Goal: Task Accomplishment & Management: Manage account settings

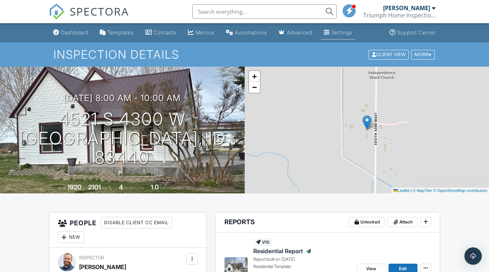
click at [349, 31] on div "Settings" at bounding box center [342, 32] width 21 height 6
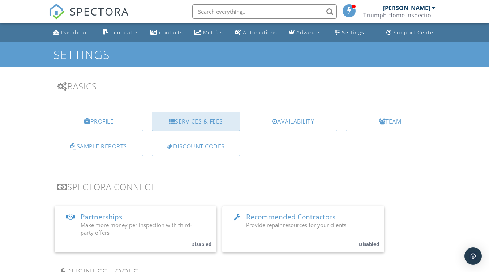
click at [204, 120] on div "Services & Fees" at bounding box center [196, 121] width 89 height 20
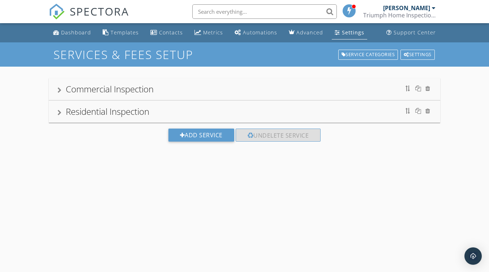
click at [59, 113] on div at bounding box center [60, 113] width 4 height 6
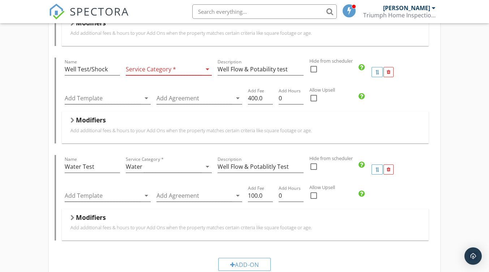
scroll to position [404, 0]
click at [207, 68] on icon "arrow_drop_down" at bounding box center [207, 69] width 9 height 9
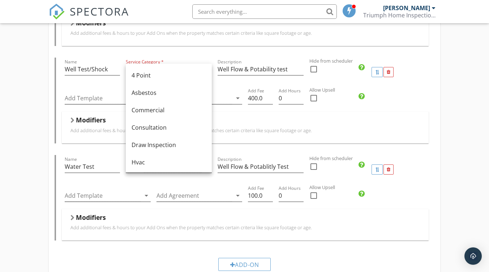
click at [178, 58] on div "Service Category * arrow_drop_down" at bounding box center [169, 72] width 92 height 29
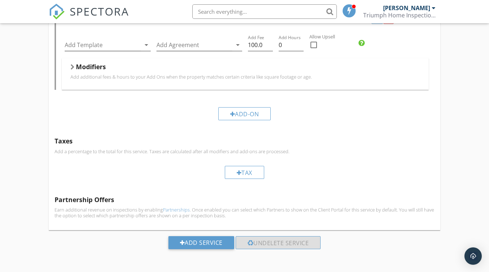
scroll to position [554, 0]
click at [242, 114] on div "Add-On" at bounding box center [245, 114] width 53 height 13
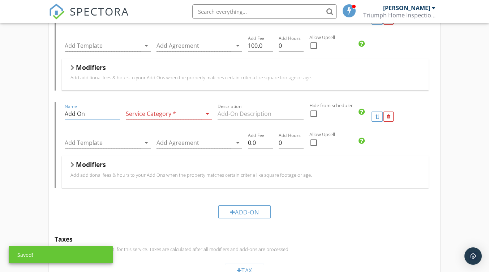
click at [90, 117] on input "Add On" at bounding box center [92, 114] width 55 height 12
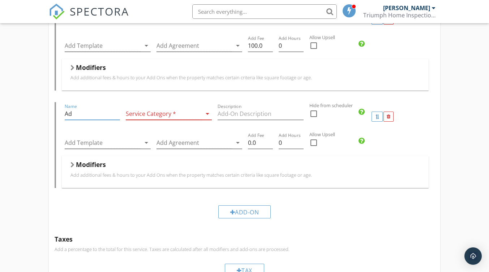
type input "A"
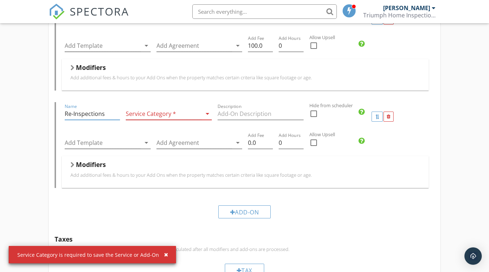
type input "Re-Inspections"
click at [147, 115] on div at bounding box center [164, 114] width 76 height 12
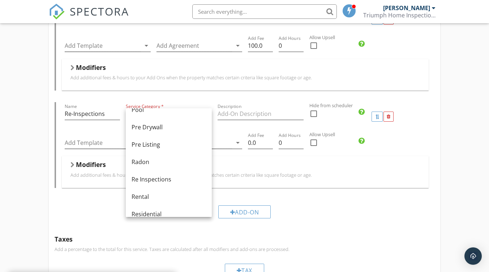
scroll to position [275, 0]
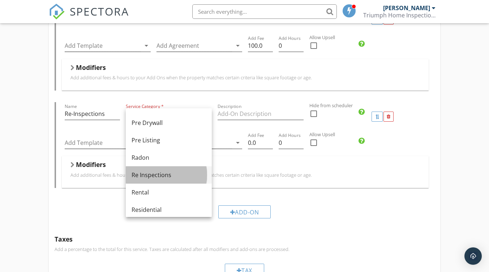
click at [155, 174] on div "Re Inspections" at bounding box center [169, 174] width 75 height 9
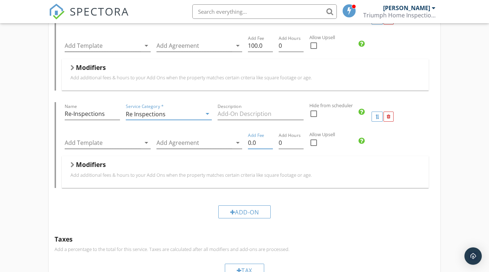
click at [254, 146] on input "0.0" at bounding box center [260, 143] width 25 height 12
type input "0"
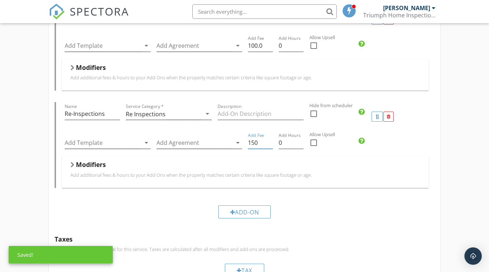
type input "150"
click at [294, 158] on div "Modifiers Add additional fees & hours to your Add Ons when the property matches…" at bounding box center [245, 171] width 367 height 31
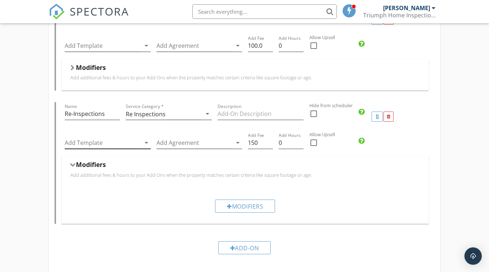
click at [123, 144] on div at bounding box center [103, 143] width 76 height 12
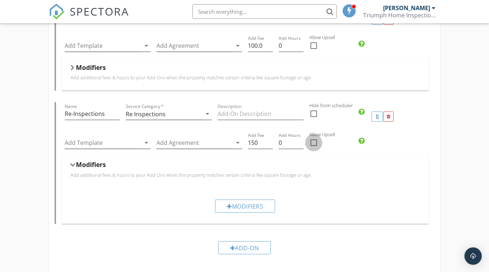
click at [315, 144] on div at bounding box center [314, 142] width 12 height 12
checkbox input "true"
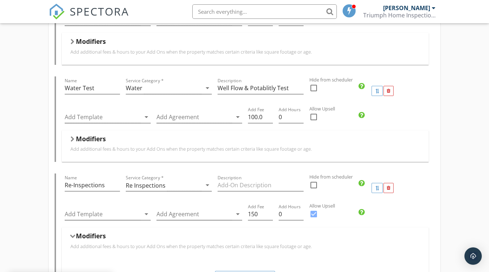
scroll to position [483, 0]
click at [314, 116] on div at bounding box center [314, 116] width 12 height 12
checkbox input "true"
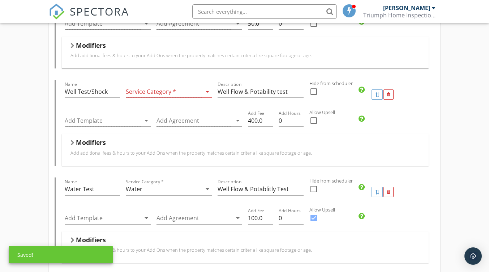
scroll to position [380, 0]
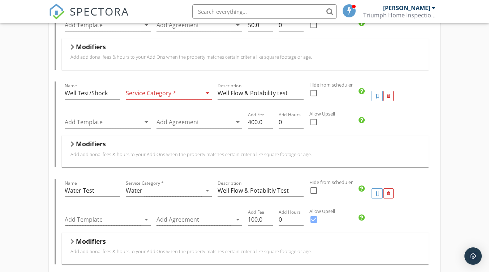
click at [315, 122] on div at bounding box center [314, 122] width 12 height 12
checkbox input "true"
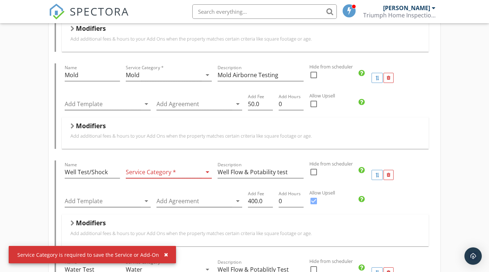
scroll to position [300, 0]
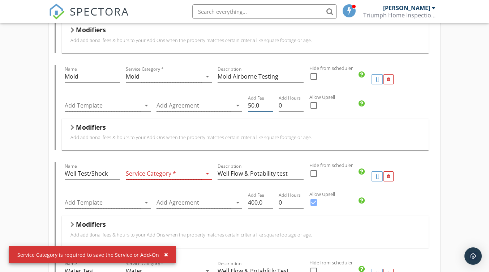
click at [248, 106] on input "50.0" at bounding box center [260, 105] width 25 height 12
type input "250.0"
click at [314, 106] on div at bounding box center [314, 105] width 12 height 12
checkbox input "true"
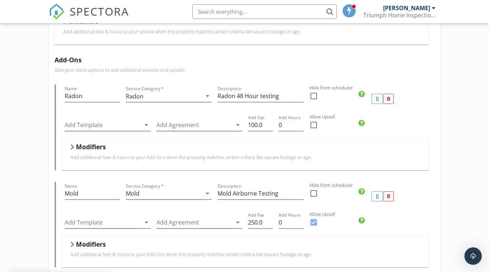
scroll to position [181, 0]
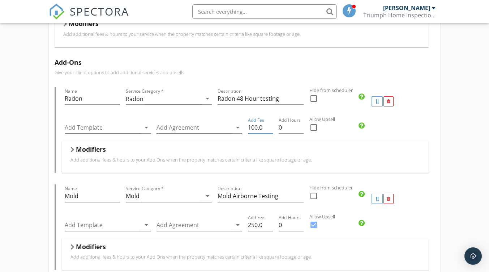
click at [255, 128] on input "100.0" at bounding box center [260, 128] width 25 height 12
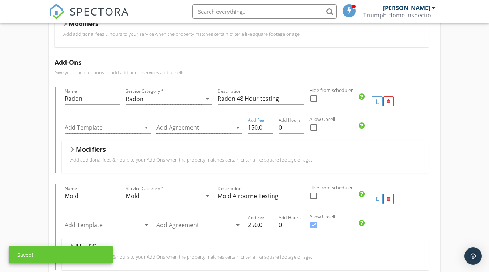
type input "150.0"
click at [316, 128] on div at bounding box center [314, 127] width 12 height 12
checkbox input "true"
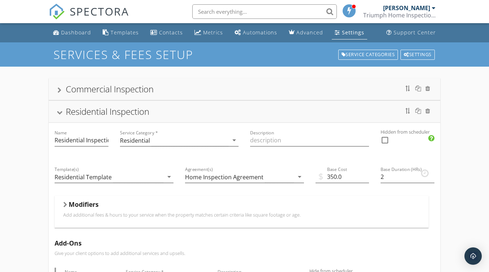
scroll to position [1, 0]
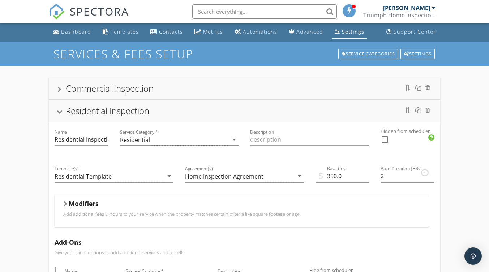
click at [63, 113] on div "Residential Inspection" at bounding box center [245, 110] width 374 height 13
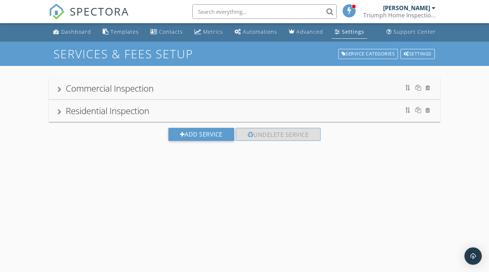
click at [213, 10] on input "text" at bounding box center [264, 11] width 145 height 14
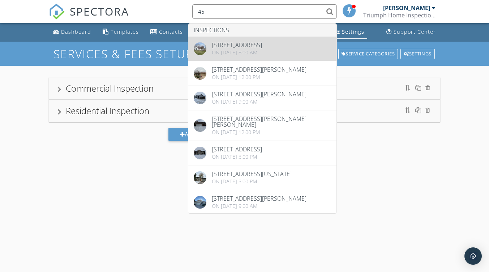
type input "45"
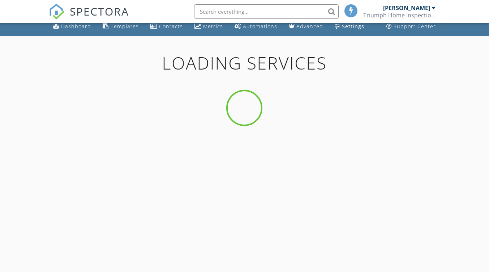
scroll to position [42, 0]
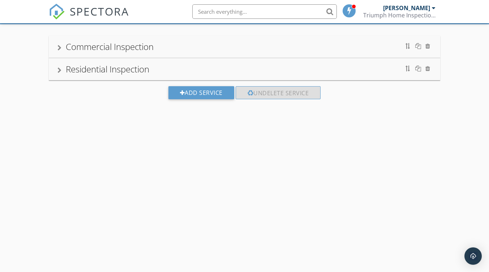
click at [60, 71] on div at bounding box center [60, 70] width 4 height 6
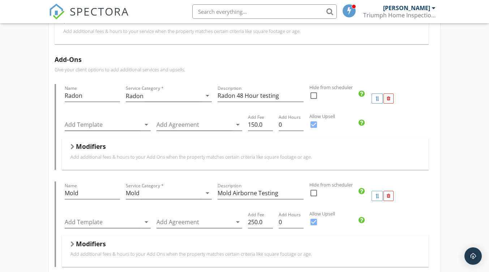
scroll to position [0, 0]
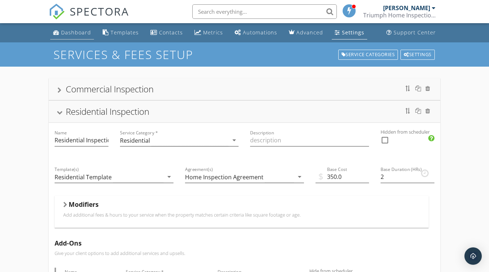
click at [73, 33] on div "Dashboard" at bounding box center [76, 32] width 30 height 7
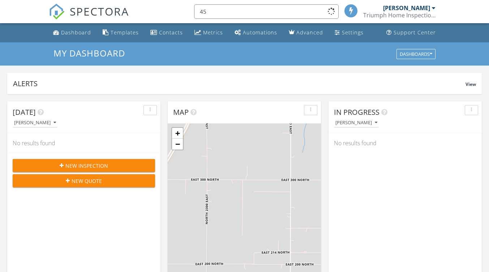
scroll to position [4, 4]
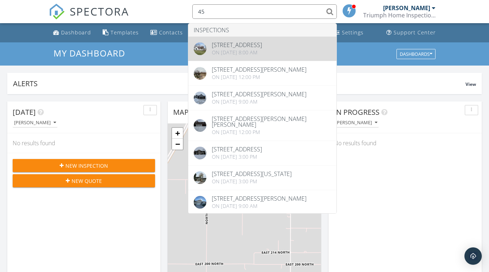
type input "45"
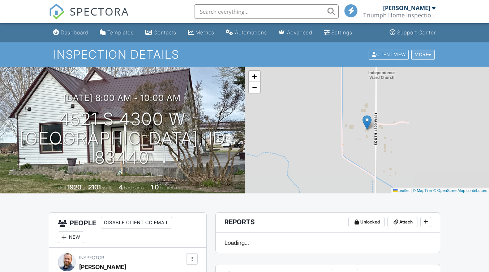
click at [429, 55] on div at bounding box center [430, 54] width 3 height 5
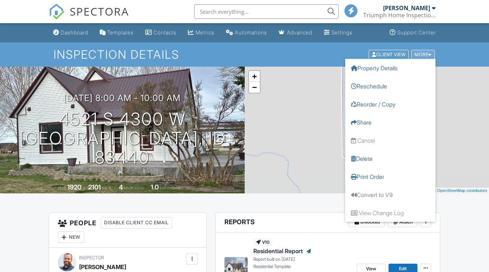
click at [429, 55] on div at bounding box center [430, 54] width 3 height 5
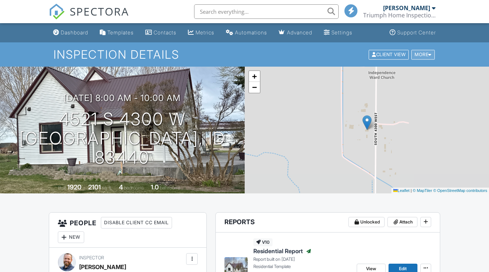
click at [429, 55] on div at bounding box center [430, 54] width 3 height 5
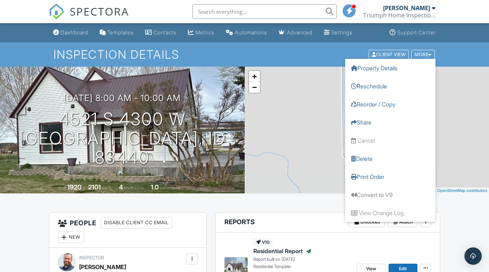
click at [267, 112] on div "+ − Leaflet | © MapTiler © OpenStreetMap contributors" at bounding box center [367, 130] width 245 height 127
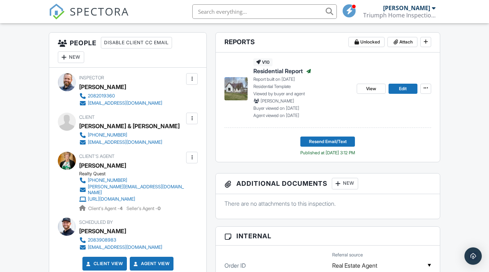
scroll to position [181, 0]
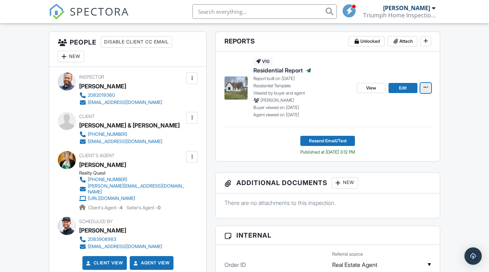
click at [426, 89] on icon at bounding box center [426, 87] width 4 height 5
click at [369, 86] on span "View" at bounding box center [371, 87] width 10 height 7
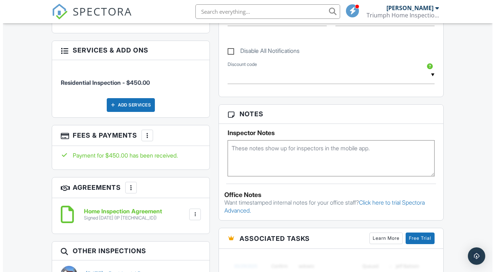
scroll to position [425, 0]
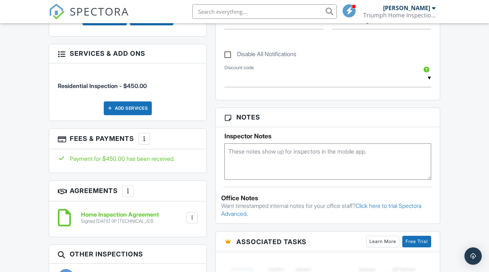
click at [141, 103] on div "Add Services" at bounding box center [128, 108] width 48 height 14
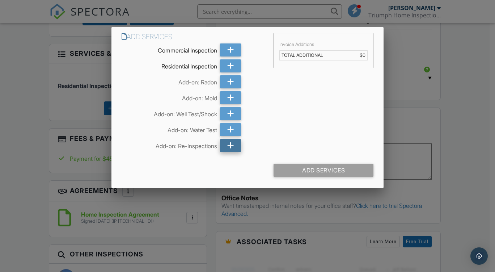
click at [228, 147] on icon at bounding box center [230, 145] width 7 height 13
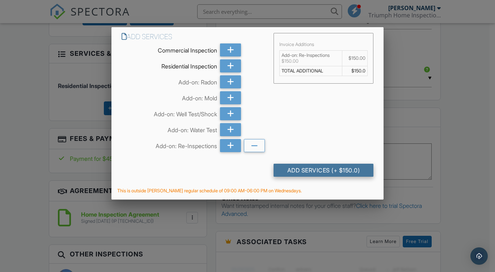
click at [317, 170] on div "Add Services (+ $150.0)" at bounding box center [323, 170] width 100 height 13
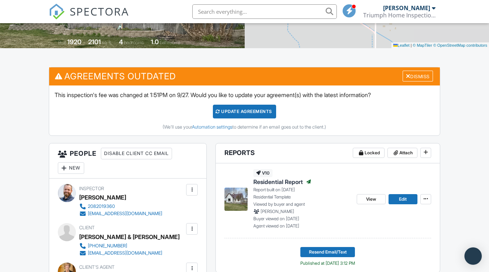
scroll to position [154, 0]
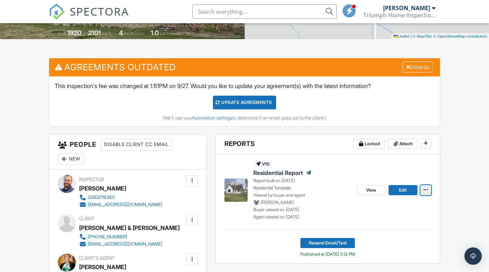
click at [428, 191] on icon at bounding box center [426, 189] width 4 height 5
click at [366, 191] on link "View" at bounding box center [371, 190] width 29 height 10
click at [362, 191] on link "View" at bounding box center [371, 190] width 29 height 10
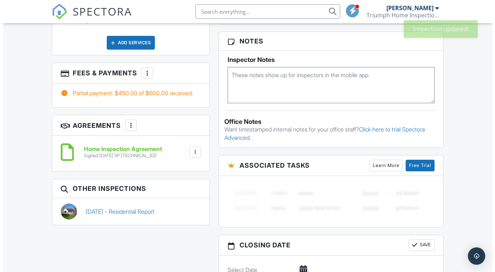
scroll to position [577, 0]
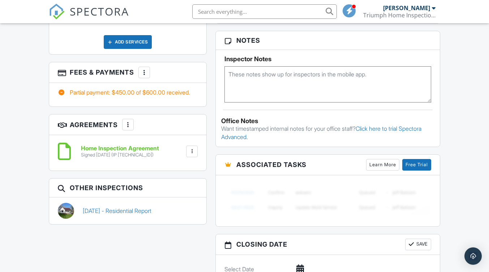
click at [129, 121] on div at bounding box center [127, 124] width 7 height 7
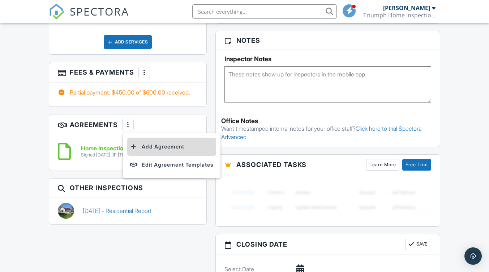
click at [160, 144] on li "Add Agreement" at bounding box center [171, 146] width 89 height 18
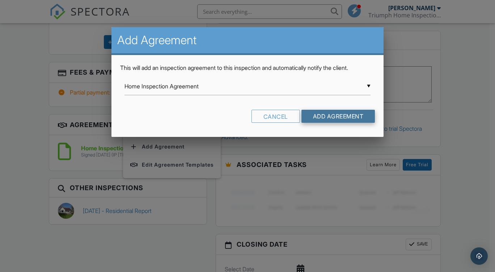
click at [325, 115] on input "Add Agreement" at bounding box center [338, 116] width 74 height 13
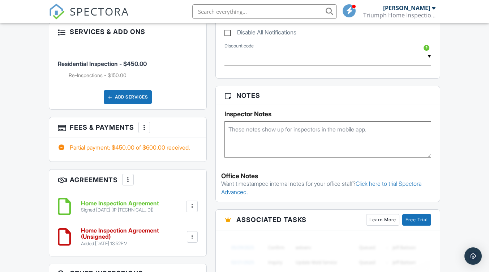
scroll to position [523, 0]
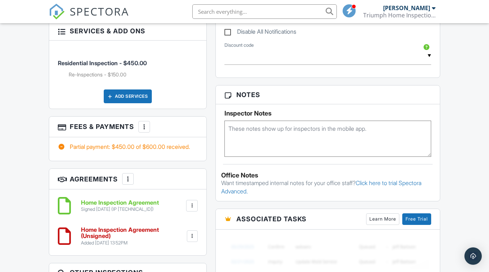
click at [63, 143] on div at bounding box center [61, 146] width 7 height 7
click at [192, 232] on div at bounding box center [192, 235] width 7 height 7
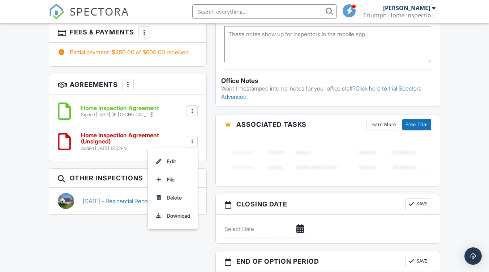
scroll to position [619, 0]
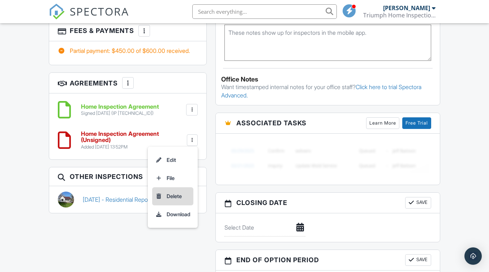
click at [174, 192] on li "Delete" at bounding box center [172, 196] width 41 height 18
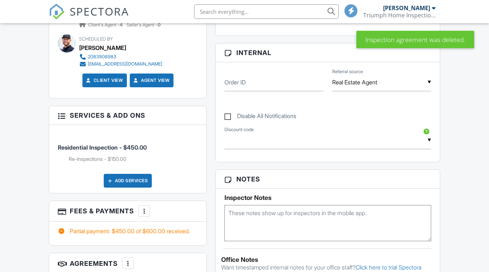
scroll to position [590, 0]
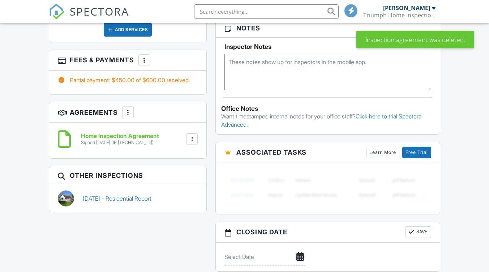
click at [62, 77] on div at bounding box center [61, 79] width 7 height 7
click at [62, 76] on div at bounding box center [61, 79] width 7 height 7
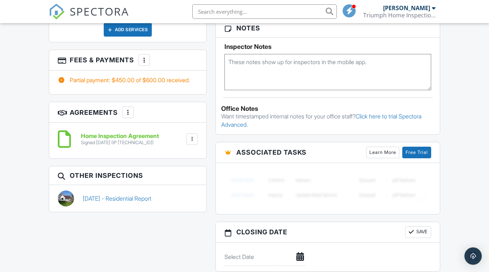
click at [145, 58] on div at bounding box center [144, 59] width 7 height 7
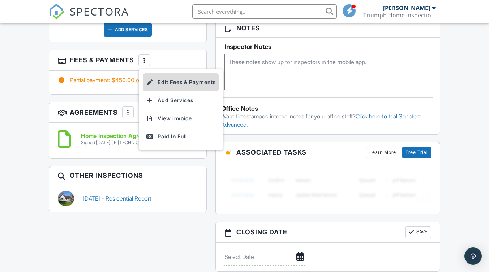
click at [165, 79] on li "Edit Fees & Payments" at bounding box center [181, 82] width 76 height 18
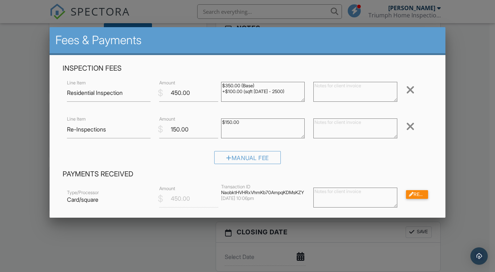
click at [406, 126] on div at bounding box center [410, 126] width 9 height 12
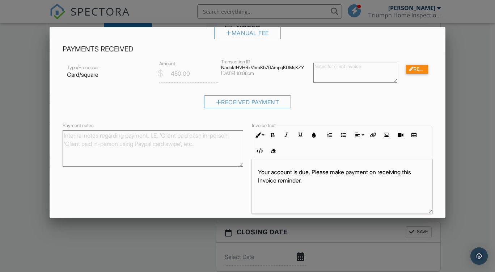
scroll to position [119, 0]
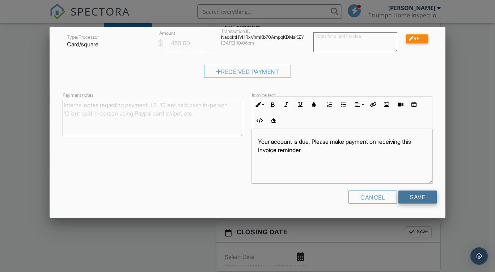
click at [400, 196] on input "Save" at bounding box center [417, 196] width 38 height 13
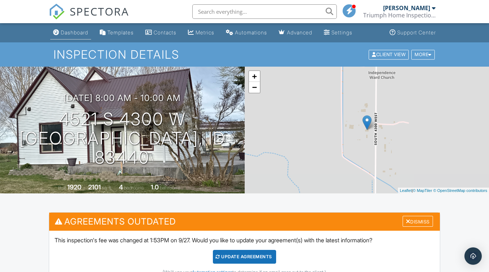
click at [80, 30] on div "Dashboard" at bounding box center [74, 32] width 27 height 6
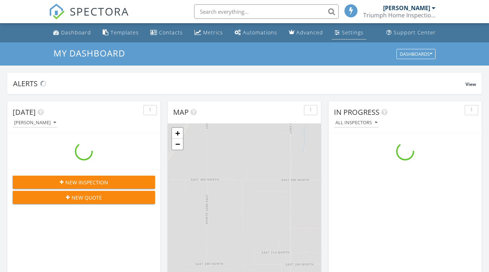
scroll to position [4, 4]
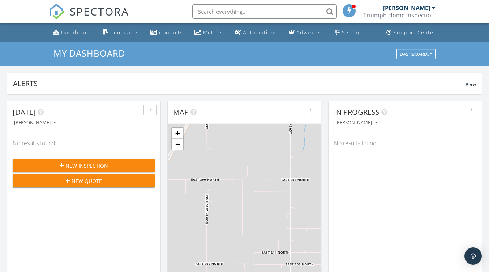
click at [347, 35] on div "Settings" at bounding box center [353, 32] width 22 height 7
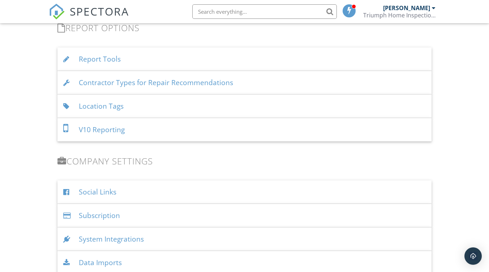
scroll to position [746, 0]
click at [88, 61] on div "Report Tools" at bounding box center [245, 59] width 374 height 24
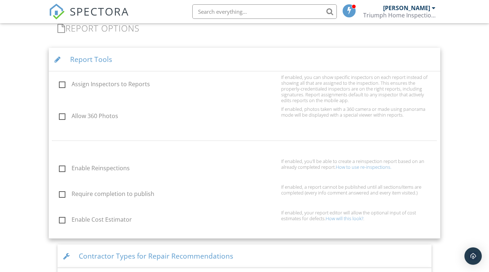
scroll to position [746, 0]
click at [61, 169] on label "Enable Reinspections" at bounding box center [168, 168] width 218 height 9
click at [59, 169] on input "Enable Reinspections" at bounding box center [57, 168] width 5 height 5
checkbox input "true"
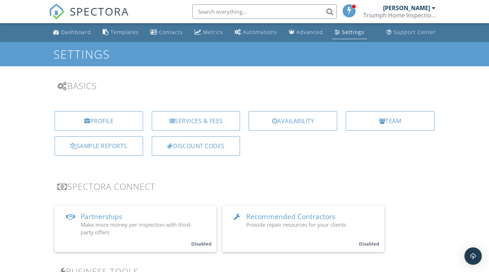
scroll to position [0, 0]
click at [74, 35] on div "Dashboard" at bounding box center [76, 32] width 30 height 7
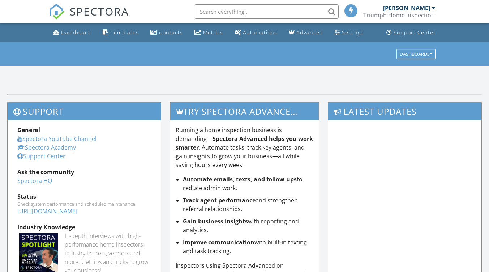
click at [229, 15] on input "text" at bounding box center [266, 11] width 145 height 14
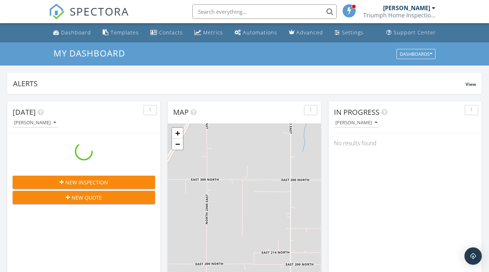
scroll to position [670, 501]
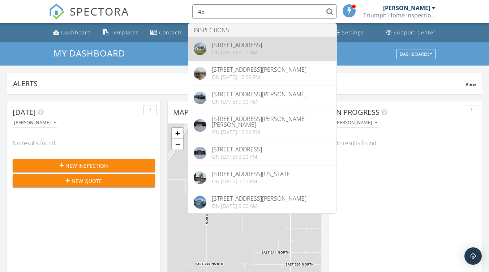
type input "45"
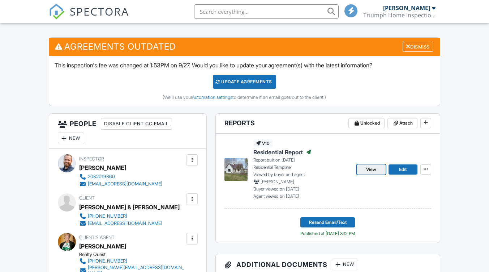
click at [372, 173] on span "View" at bounding box center [371, 169] width 10 height 7
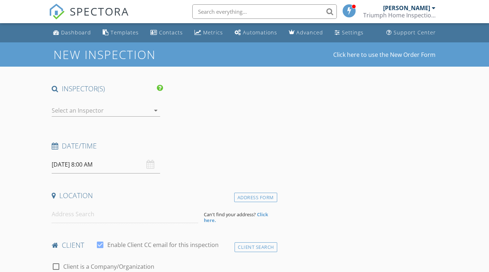
type input "[PERSON_NAME] & [PERSON_NAME]"
type input "[PERSON_NAME]"
type input "[EMAIL_ADDRESS][DOMAIN_NAME]"
type input "[PHONE_NUMBER]"
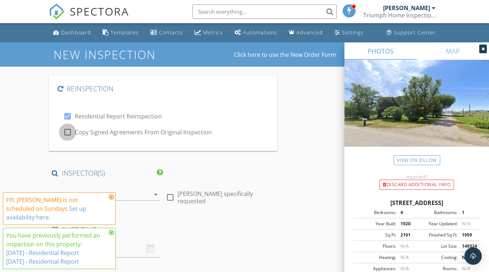
click at [69, 134] on div at bounding box center [68, 132] width 12 height 12
checkbox input "true"
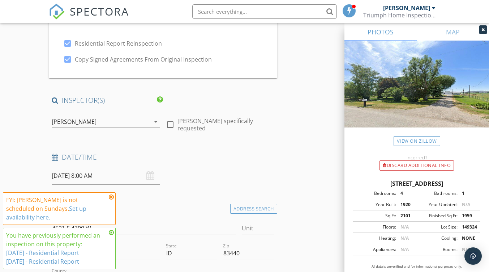
scroll to position [83, 0]
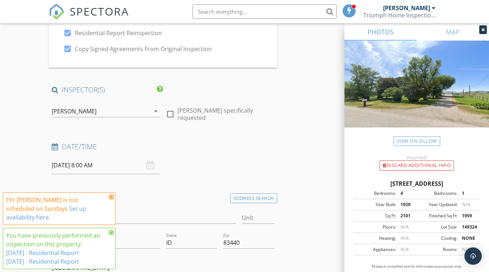
click at [66, 114] on div "[PERSON_NAME]" at bounding box center [74, 111] width 45 height 7
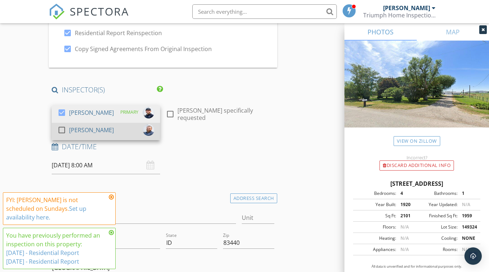
click at [62, 130] on div at bounding box center [62, 130] width 12 height 12
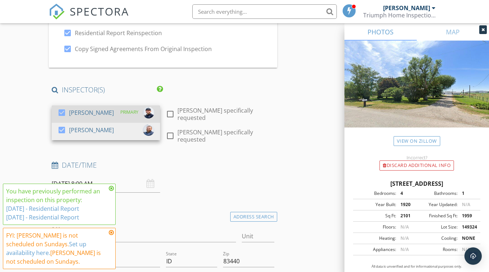
click at [62, 112] on div at bounding box center [62, 112] width 12 height 12
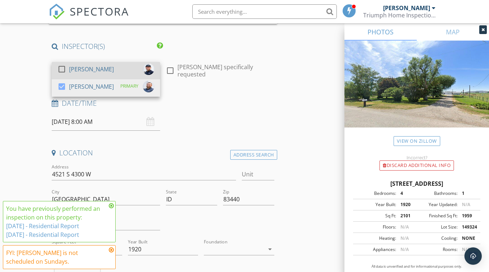
scroll to position [144, 0]
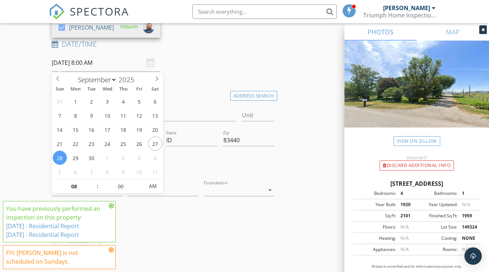
scroll to position [191, 0]
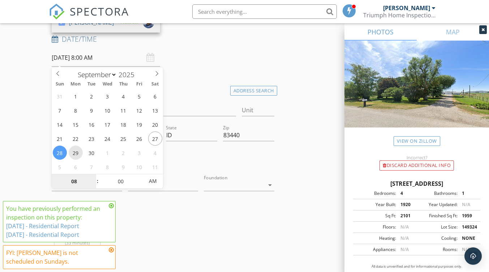
type input "09/29/2025 8:00 AM"
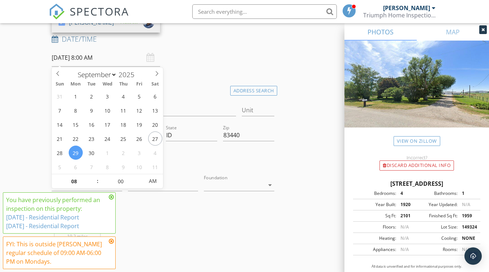
click at [111, 199] on icon at bounding box center [111, 197] width 5 height 6
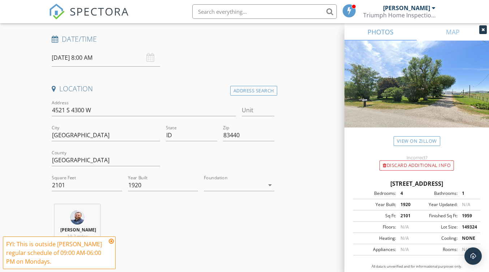
click at [110, 241] on icon at bounding box center [111, 241] width 5 height 6
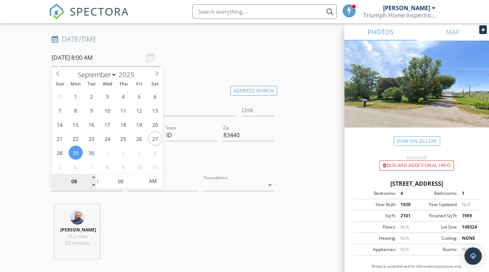
click at [73, 187] on input "08" at bounding box center [74, 181] width 44 height 14
click at [94, 177] on span at bounding box center [93, 177] width 5 height 7
type input "09"
type input "09/29/2025 9:00 AM"
click at [91, 180] on span at bounding box center [93, 177] width 5 height 7
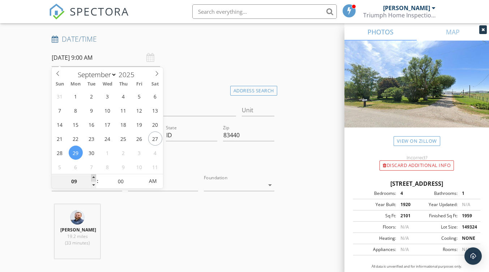
type input "10"
type input "09/29/2025 10:00 AM"
click at [90, 180] on input "10" at bounding box center [74, 181] width 44 height 14
type input "11"
type input "[DATE] 11:00 AM"
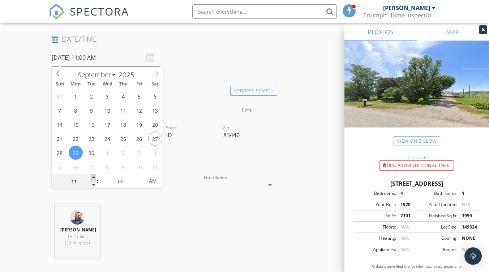
click at [94, 176] on span at bounding box center [93, 177] width 5 height 7
type input "12"
type input "[DATE] 12:00 PM"
click at [94, 176] on span at bounding box center [93, 177] width 5 height 7
type input "01"
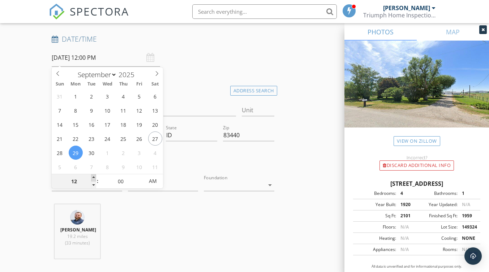
type input "[DATE] 1:00 PM"
click at [94, 176] on span at bounding box center [93, 177] width 5 height 7
type input "02"
type input "[DATE] 2:00 PM"
click at [94, 176] on span at bounding box center [93, 177] width 5 height 7
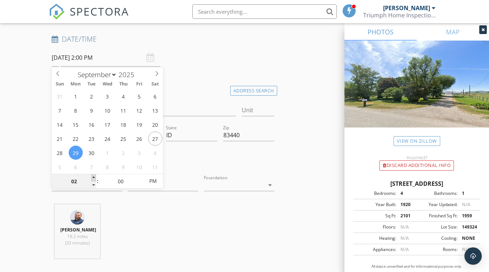
type input "03"
type input "[DATE] 3:00 PM"
click at [94, 176] on span at bounding box center [93, 177] width 5 height 7
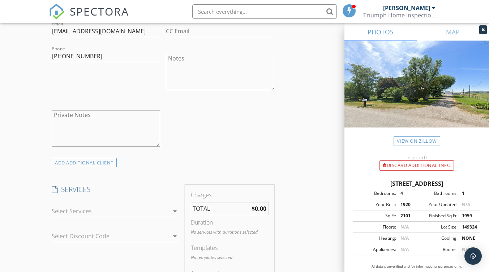
scroll to position [586, 0]
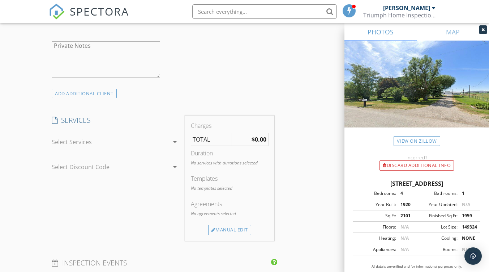
click at [58, 144] on div at bounding box center [110, 142] width 117 height 12
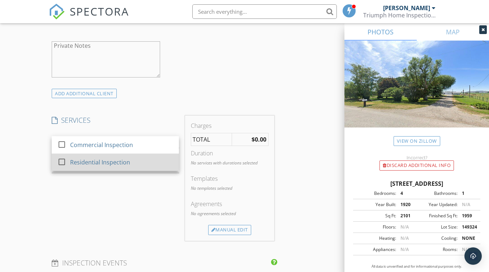
click at [62, 163] on div at bounding box center [62, 161] width 12 height 12
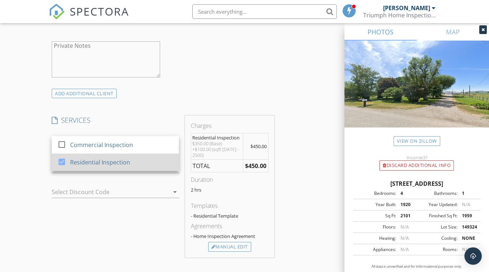
click at [62, 161] on div at bounding box center [62, 161] width 12 height 12
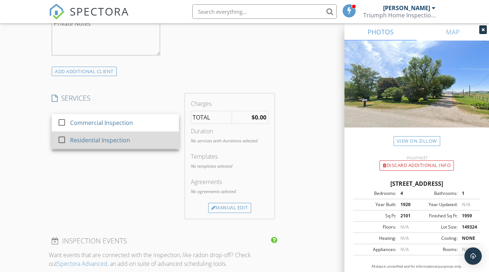
scroll to position [603, 0]
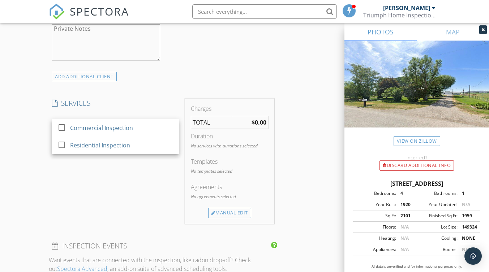
click at [29, 114] on div "New Inspection Click here to use the New Order Form Reinspection check_box Resi…" at bounding box center [244, 187] width 489 height 1494
click at [66, 124] on div at bounding box center [110, 125] width 117 height 12
click at [34, 131] on div "New Inspection Click here to use the New Order Form Reinspection check_box Resi…" at bounding box center [244, 187] width 489 height 1494
click at [64, 153] on div at bounding box center [105, 150] width 107 height 12
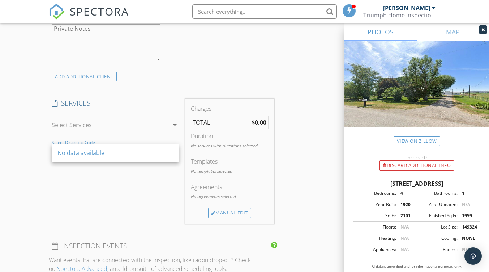
click at [29, 142] on div "New Inspection Click here to use the New Order Form Reinspection check_box Resi…" at bounding box center [244, 187] width 489 height 1494
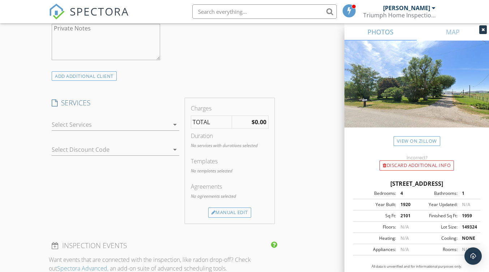
scroll to position [602, 0]
click at [66, 124] on div at bounding box center [110, 126] width 117 height 12
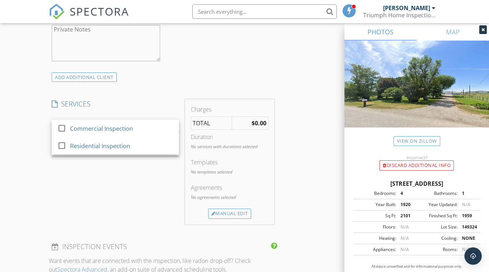
click at [37, 177] on div "New Inspection Click here to use the New Order Form Reinspection check_box Resi…" at bounding box center [244, 187] width 489 height 1494
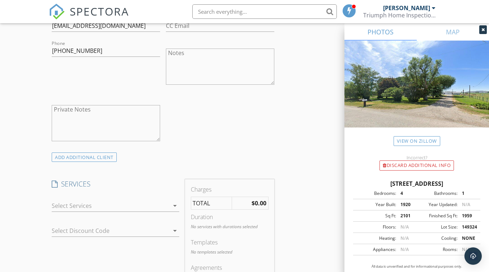
scroll to position [530, 0]
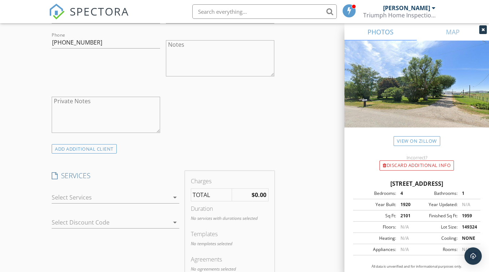
click at [171, 201] on icon "arrow_drop_down" at bounding box center [175, 197] width 9 height 9
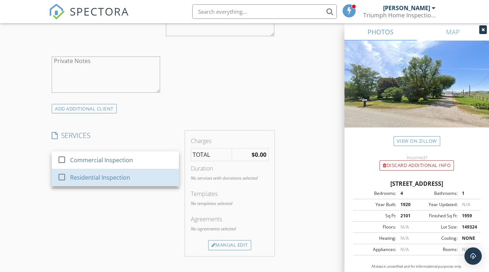
scroll to position [568, 0]
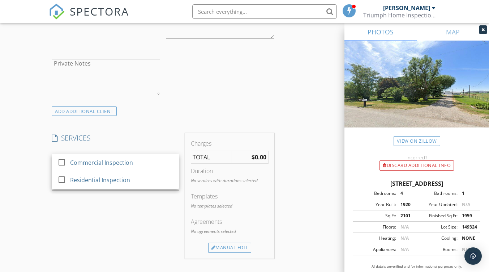
click at [121, 217] on div "SERVICES check_box_outline_blank Commercial Inspection check_box_outline_blank …" at bounding box center [115, 195] width 133 height 125
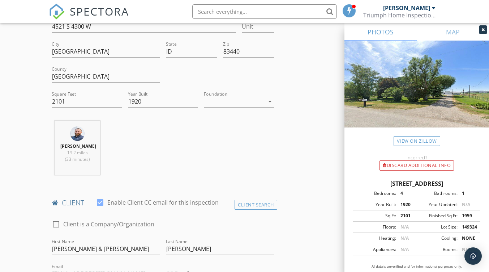
scroll to position [0, 0]
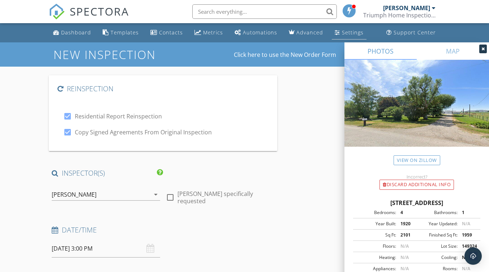
click at [344, 37] on link "Settings" at bounding box center [349, 32] width 35 height 13
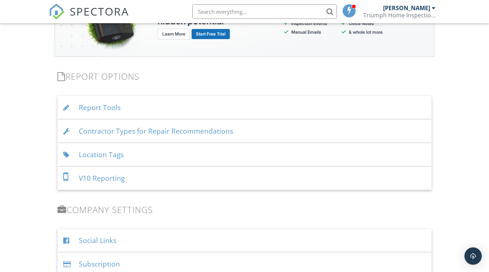
scroll to position [702, 0]
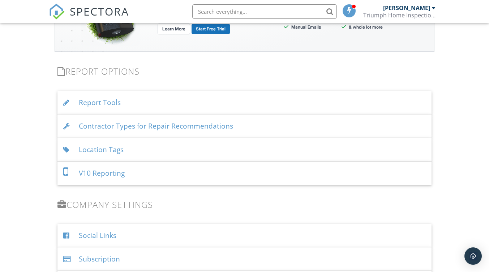
click at [106, 106] on div "Report Tools" at bounding box center [245, 103] width 374 height 24
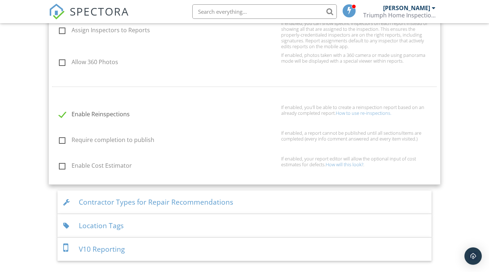
scroll to position [807, 0]
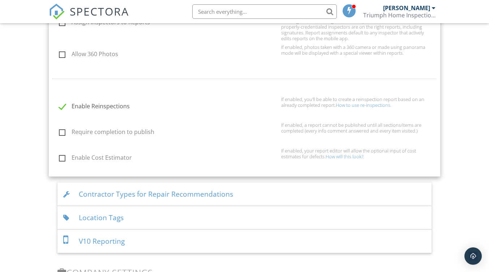
click at [66, 110] on label "Enable Reinspections" at bounding box center [168, 107] width 218 height 9
click at [67, 106] on label "Enable Reinspections" at bounding box center [168, 107] width 218 height 9
click at [59, 106] on input "Enable Reinspections" at bounding box center [57, 107] width 5 height 5
checkbox input "true"
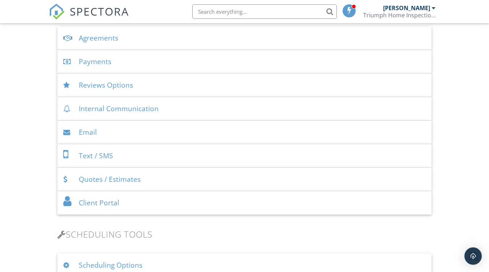
scroll to position [0, 0]
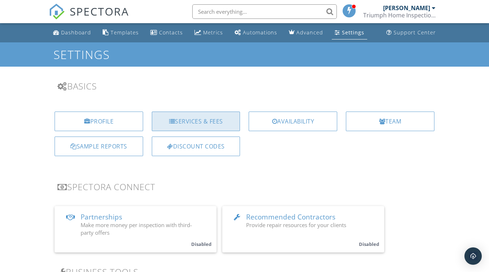
click at [192, 122] on div "Services & Fees" at bounding box center [196, 121] width 89 height 20
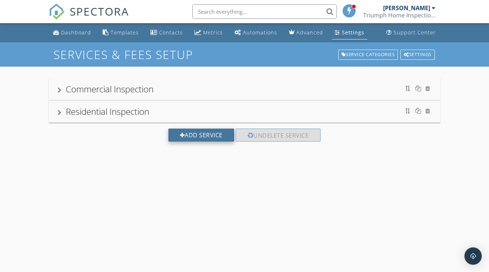
click at [200, 141] on div "Add Service" at bounding box center [202, 134] width 66 height 13
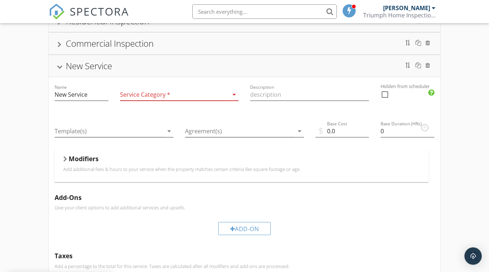
scroll to position [68, 0]
click at [160, 100] on div at bounding box center [174, 94] width 109 height 12
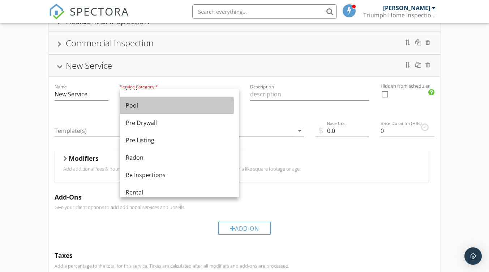
scroll to position [262, 0]
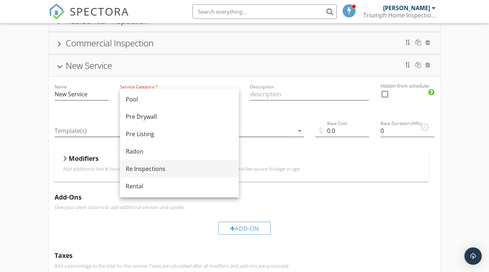
click at [166, 171] on div "Re Inspections" at bounding box center [179, 168] width 107 height 9
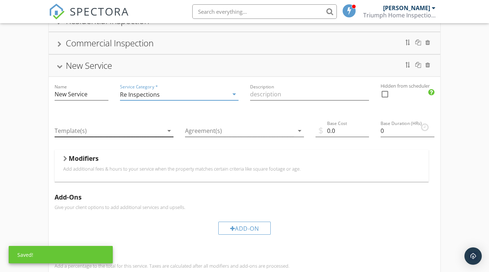
click at [105, 136] on div at bounding box center [109, 131] width 109 height 12
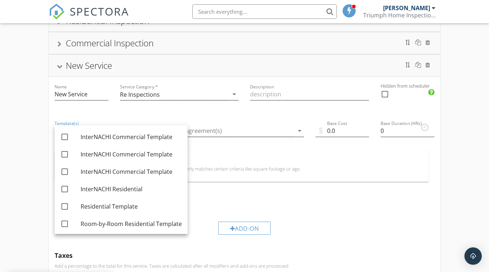
click at [21, 153] on div "Residential Inspection Commercial Inspection New Service Name New Service Servi…" at bounding box center [244, 192] width 489 height 388
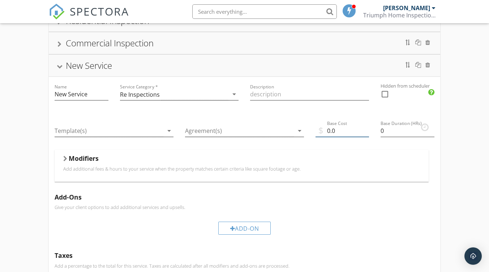
click at [342, 137] on div "Base Cost 0.0" at bounding box center [343, 131] width 54 height 12
type input "0"
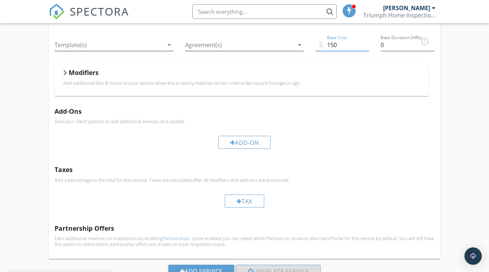
scroll to position [183, 0]
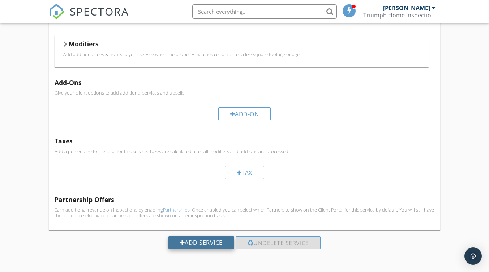
type input "150"
click at [208, 244] on div "Add Service" at bounding box center [202, 242] width 66 height 13
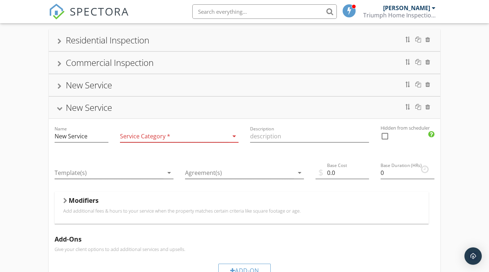
scroll to position [40, 0]
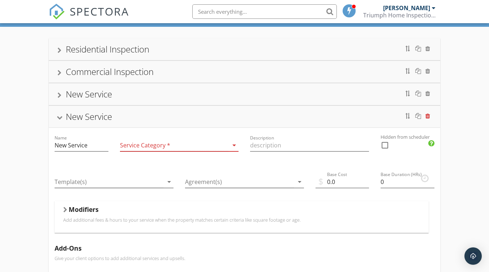
click at [428, 114] on div at bounding box center [428, 116] width 5 height 6
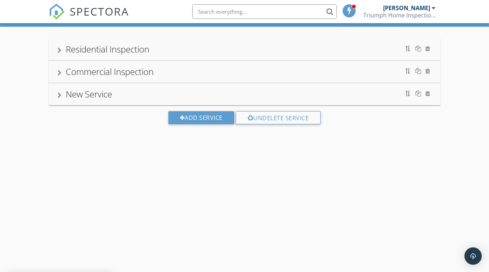
click at [100, 95] on div "New Service" at bounding box center [89, 94] width 46 height 12
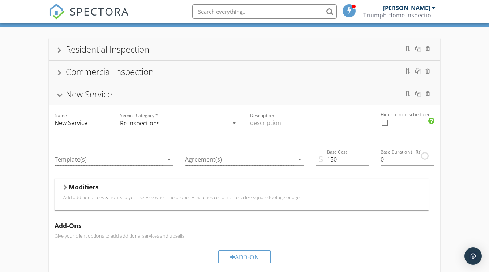
click at [77, 127] on input "New Service" at bounding box center [82, 123] width 54 height 12
type input "N"
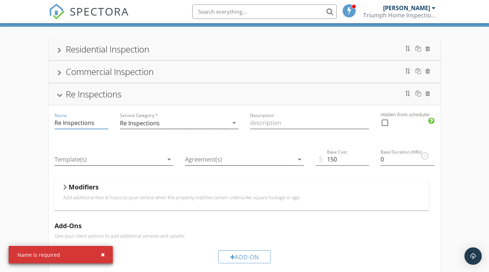
type input "Re Inspections"
click at [461, 145] on div "Residential Inspection Commercial Inspection Re Inspections Name Re Inspections…" at bounding box center [244, 221] width 489 height 388
click at [27, 150] on div "Residential Inspection Commercial Inspection Re Inspections Name Re Inspections…" at bounding box center [244, 221] width 489 height 388
click at [61, 97] on div at bounding box center [60, 95] width 6 height 4
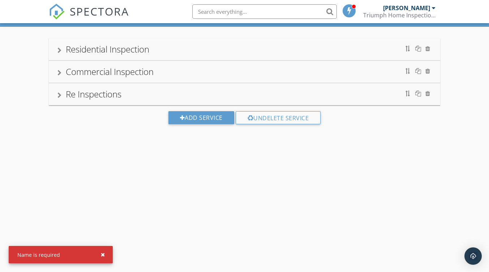
scroll to position [0, 0]
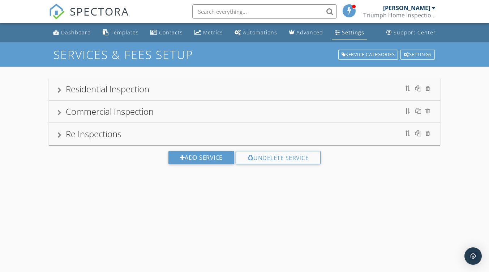
click at [232, 7] on input "text" at bounding box center [264, 11] width 145 height 14
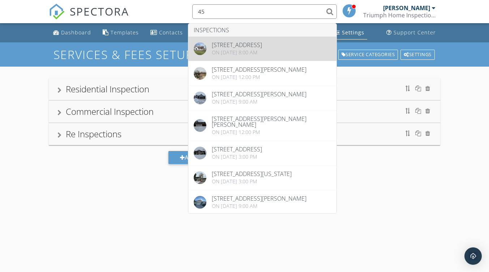
type input "45"
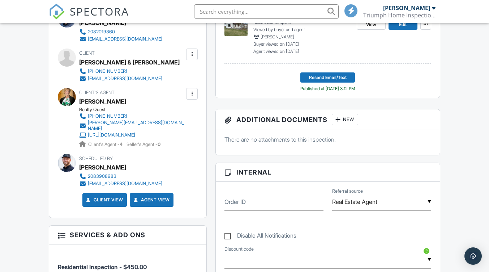
scroll to position [265, 0]
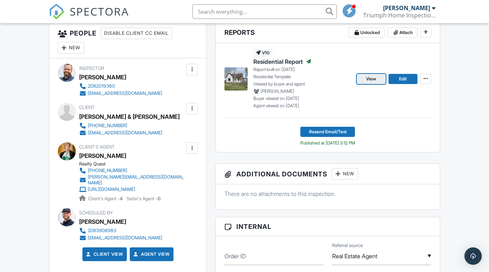
click at [373, 81] on span "View" at bounding box center [371, 78] width 10 height 7
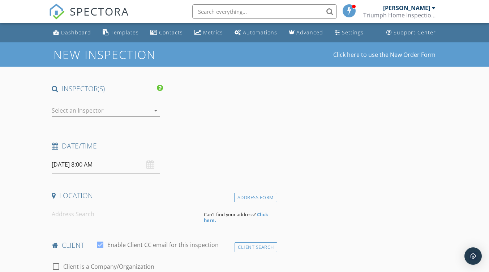
type input "[PERSON_NAME] & [PERSON_NAME]"
type input "[PERSON_NAME]"
type input "[EMAIL_ADDRESS][DOMAIN_NAME]"
type input "[PHONE_NUMBER]"
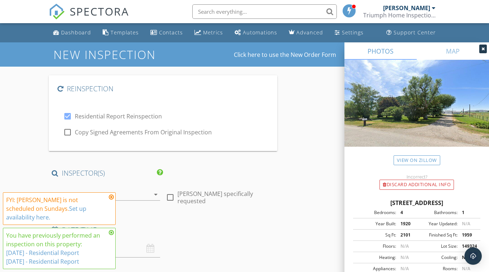
click at [69, 131] on div at bounding box center [68, 132] width 12 height 12
checkbox input "true"
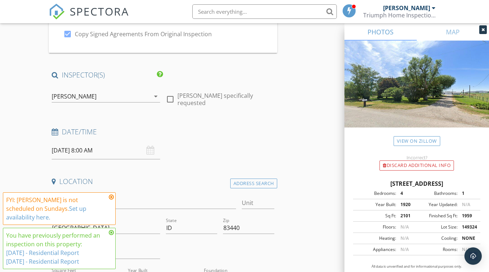
scroll to position [99, 0]
click at [109, 200] on icon at bounding box center [111, 197] width 5 height 6
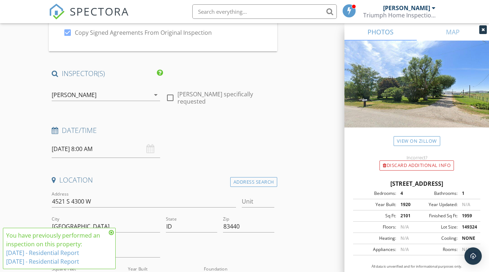
click at [111, 232] on icon at bounding box center [111, 232] width 5 height 6
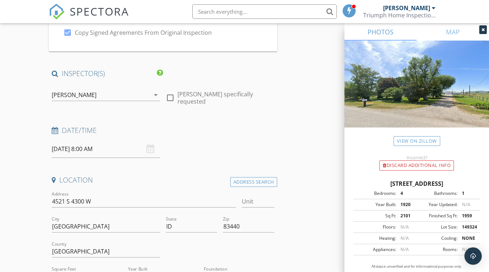
click at [73, 152] on input "09/28/2025 8:00 AM" at bounding box center [106, 149] width 109 height 18
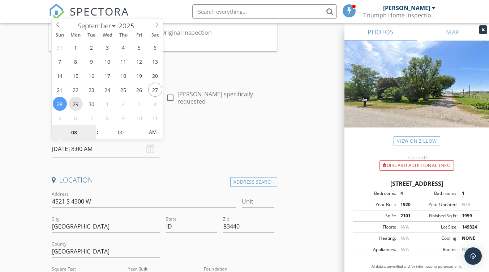
type input "09/29/2025 8:00 AM"
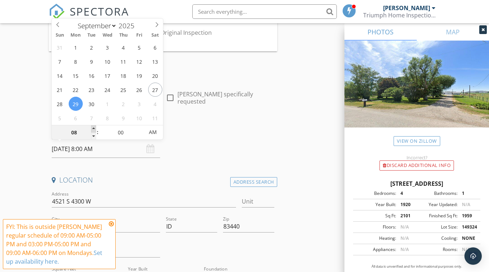
type input "09"
type input "09/29/2025 9:00 AM"
click at [94, 127] on span at bounding box center [93, 128] width 5 height 7
type input "10"
type input "09/29/2025 10:00 AM"
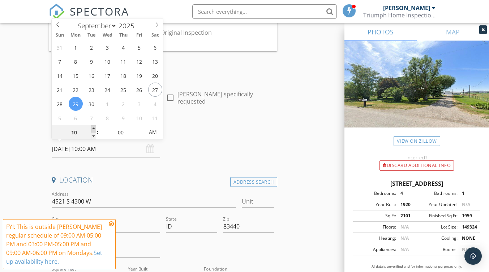
click at [94, 127] on span at bounding box center [93, 128] width 5 height 7
type input "11"
type input "09/29/2025 11:00 AM"
click at [94, 127] on span at bounding box center [93, 128] width 5 height 7
type input "12"
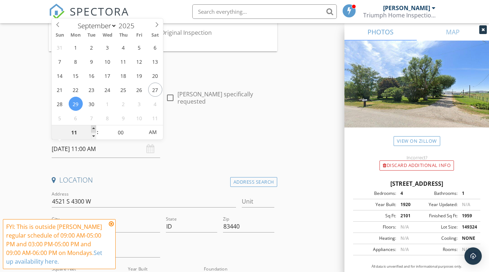
type input "09/29/2025 12:00 PM"
click at [94, 127] on span at bounding box center [93, 128] width 5 height 7
type input "01"
type input "09/29/2025 1:00 PM"
click at [94, 127] on span at bounding box center [93, 128] width 5 height 7
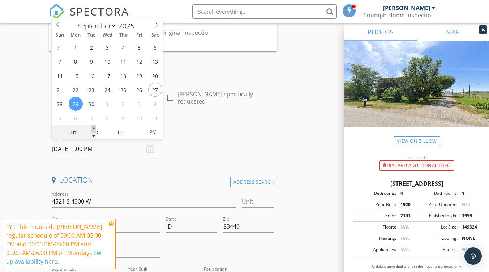
type input "02"
type input "09/29/2025 2:00 PM"
click at [94, 127] on span at bounding box center [93, 128] width 5 height 7
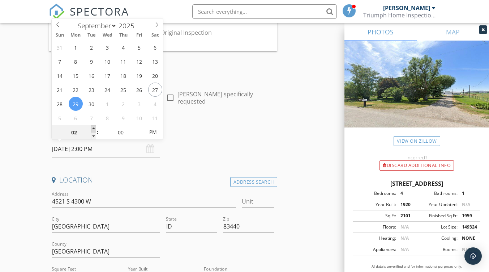
type input "03"
type input "09/29/2025 3:00 PM"
click at [94, 127] on span at bounding box center [93, 128] width 5 height 7
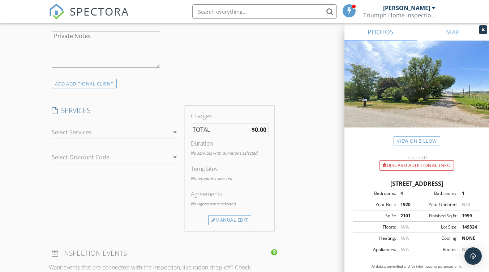
scroll to position [602, 0]
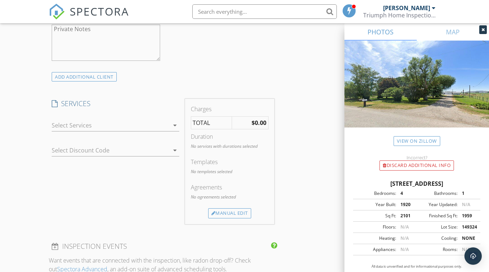
click at [63, 128] on div at bounding box center [110, 125] width 117 height 12
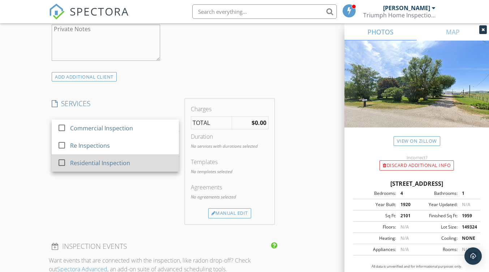
click at [62, 162] on div at bounding box center [62, 162] width 12 height 12
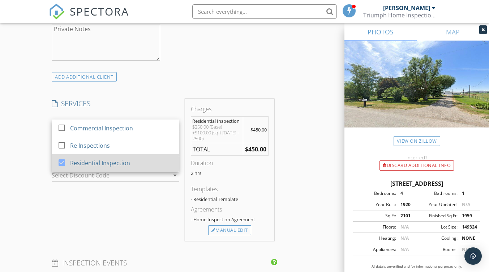
click at [65, 164] on div at bounding box center [62, 162] width 12 height 12
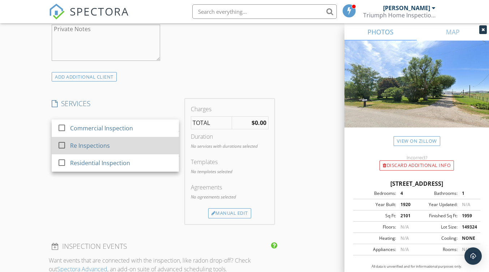
click at [62, 144] on div at bounding box center [62, 145] width 12 height 12
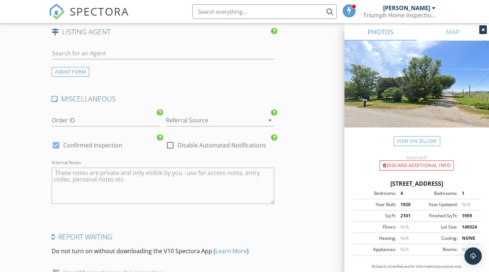
scroll to position [1218, 0]
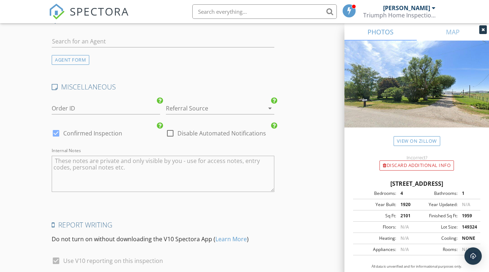
click at [186, 111] on div at bounding box center [210, 108] width 88 height 12
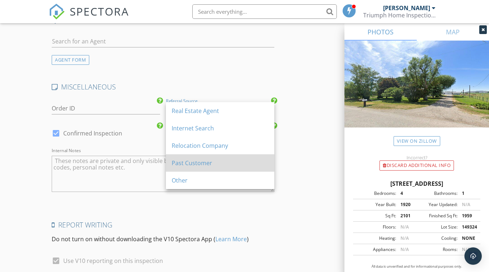
click at [182, 160] on div "Past Customer" at bounding box center [220, 162] width 97 height 9
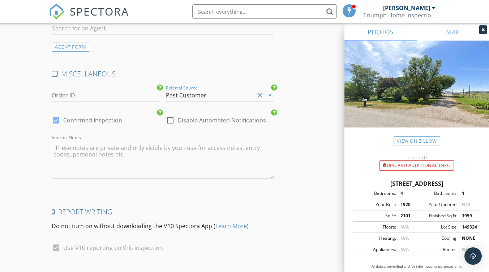
scroll to position [1279, 0]
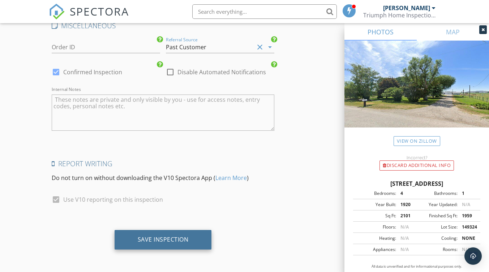
click at [143, 242] on div "Save Inspection" at bounding box center [163, 239] width 51 height 7
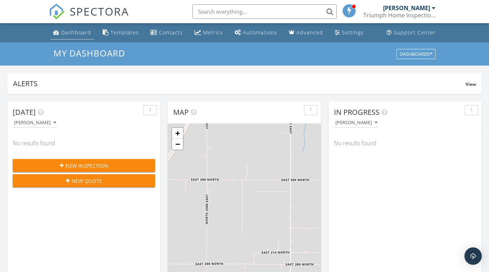
click at [80, 35] on div "Dashboard" at bounding box center [76, 32] width 30 height 7
click at [76, 34] on div "Dashboard" at bounding box center [76, 32] width 30 height 7
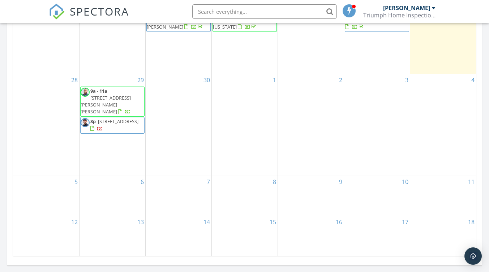
scroll to position [402, 0]
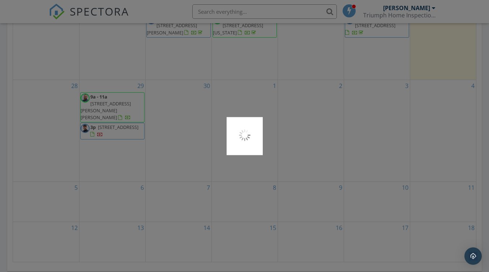
click at [106, 133] on div at bounding box center [244, 136] width 489 height 272
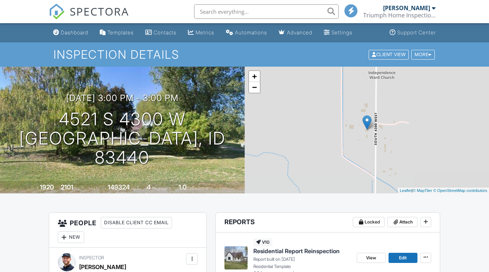
click at [196, 253] on div at bounding box center [192, 259] width 12 height 12
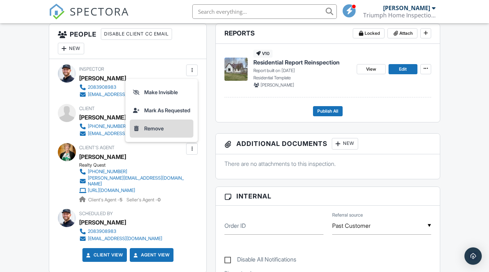
click at [147, 127] on li "Remove" at bounding box center [162, 128] width 64 height 18
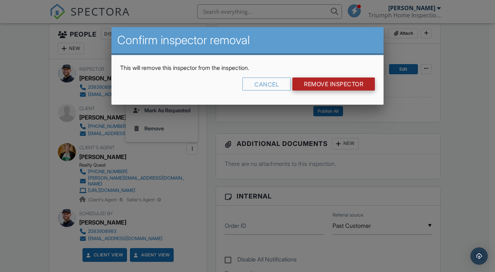
click at [308, 82] on input "Remove Inspector" at bounding box center [333, 83] width 82 height 13
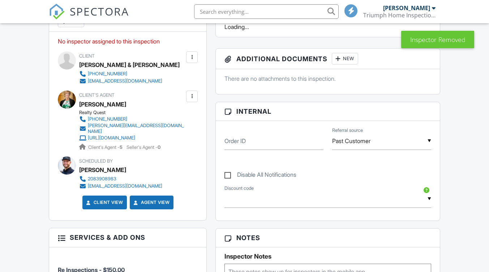
scroll to position [196, 0]
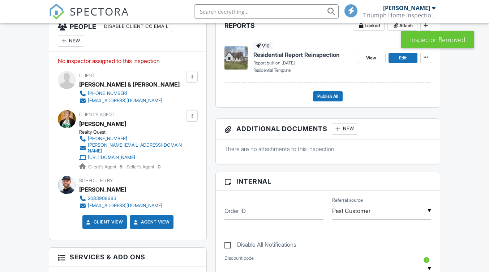
click at [67, 40] on div at bounding box center [63, 40] width 7 height 7
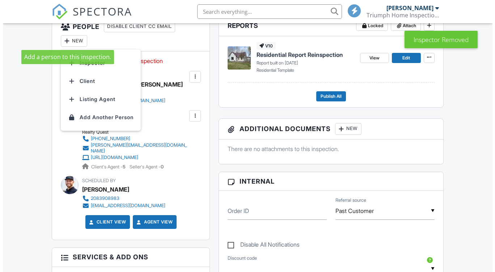
scroll to position [0, 0]
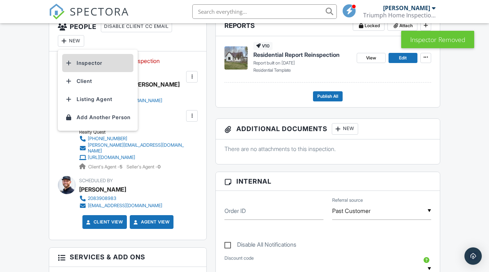
click at [88, 64] on li "Inspector" at bounding box center [97, 63] width 71 height 18
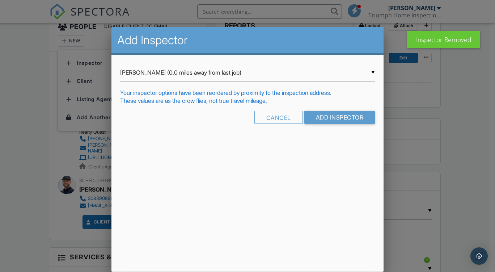
click at [284, 77] on div "▼ Mitch Rowbury (0.0 miles away from last job) Mitch Rowbury (0.0 miles away fr…" at bounding box center [247, 73] width 255 height 18
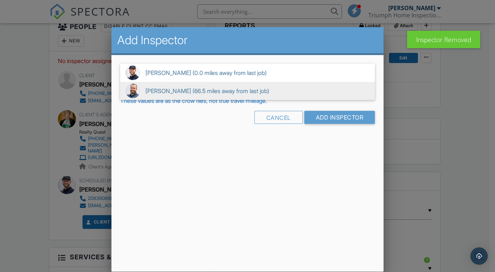
click at [139, 88] on img at bounding box center [133, 91] width 14 height 14
type input "Kace Farley (66.5 miles away from last job)"
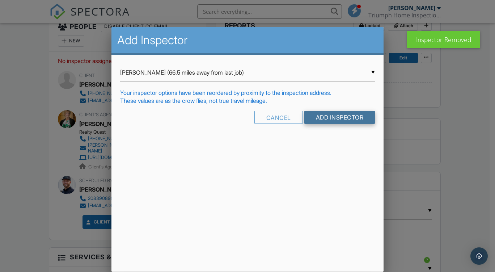
click at [320, 118] on input "Add Inspector" at bounding box center [339, 117] width 71 height 13
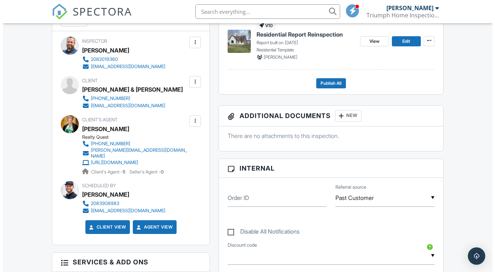
scroll to position [215, 0]
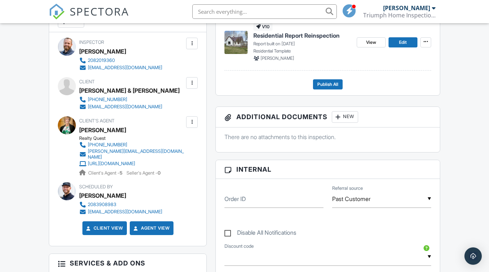
click at [192, 82] on div at bounding box center [191, 82] width 7 height 7
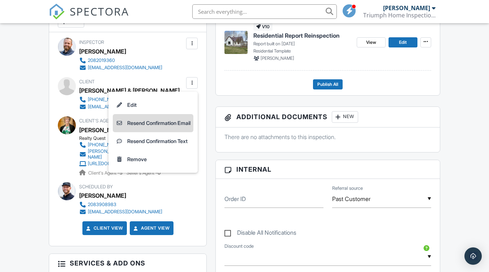
click at [162, 123] on li "Resend Confirmation Email" at bounding box center [153, 123] width 81 height 18
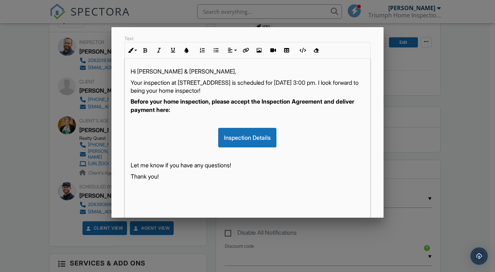
scroll to position [165, 0]
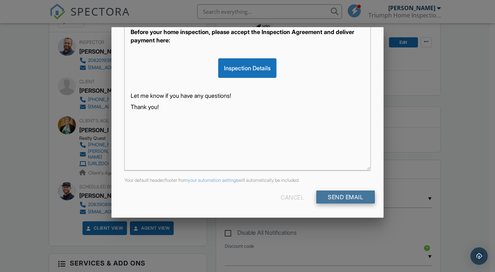
click at [347, 203] on input "Send Email" at bounding box center [345, 196] width 59 height 13
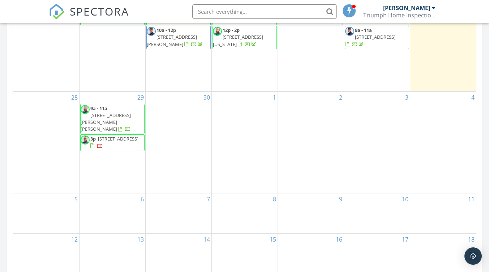
scroll to position [396, 0]
